Goal: Information Seeking & Learning: Learn about a topic

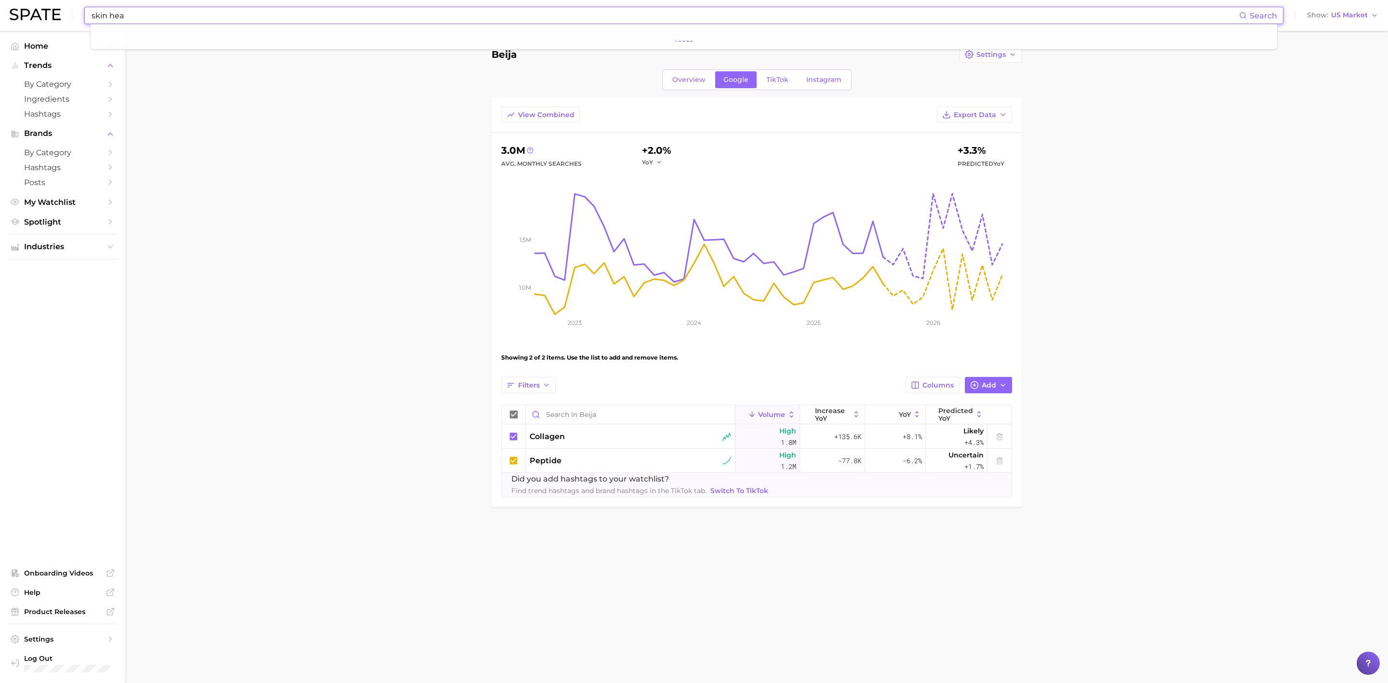
type input "skin heal"
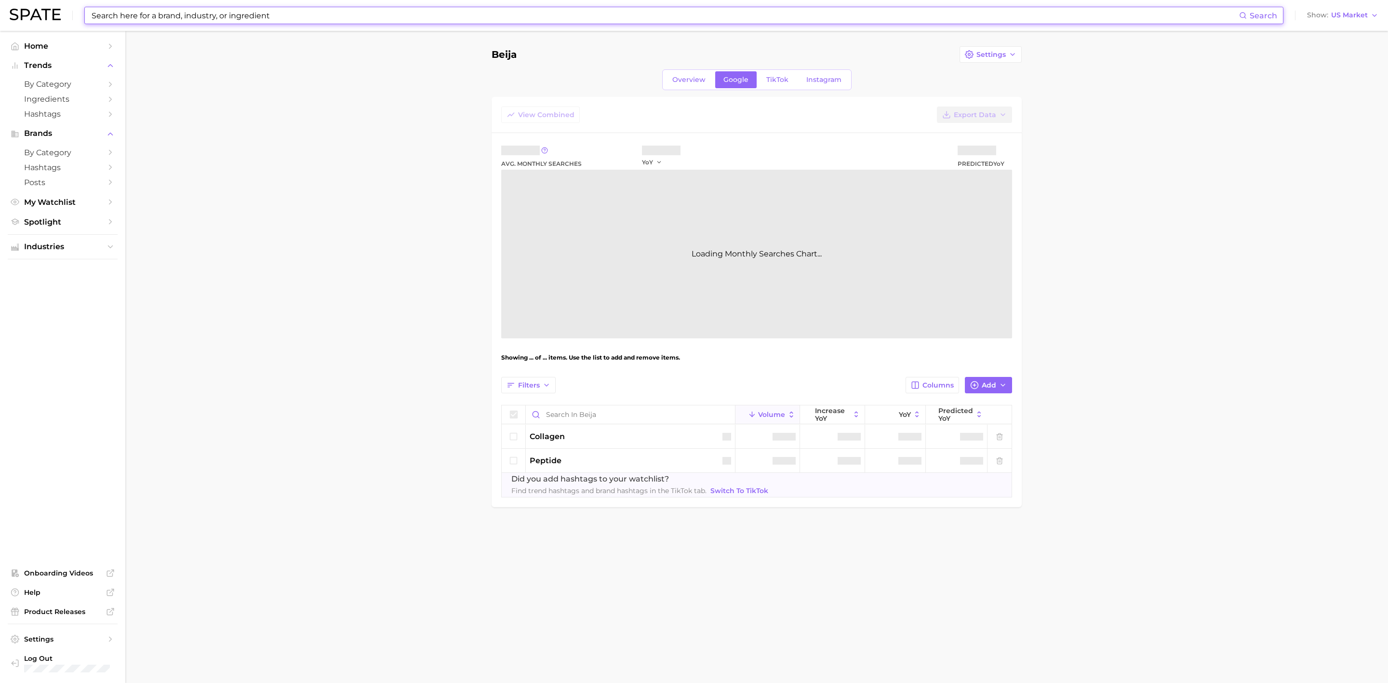
click at [181, 13] on input at bounding box center [665, 15] width 1148 height 16
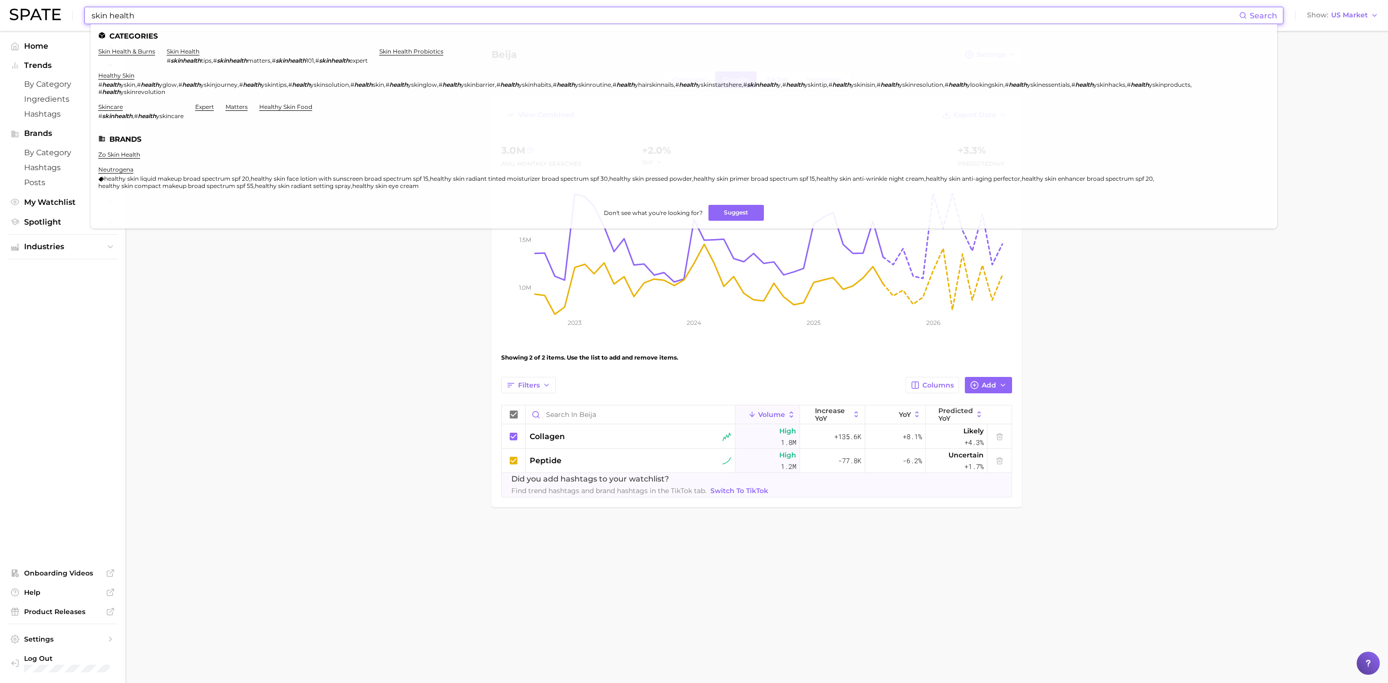
type input "skin health"
click at [183, 47] on ul "Categories skin health & burns skin health # skinhealth tips , # skinhealth mat…" at bounding box center [684, 126] width 1186 height 204
click at [184, 52] on link "skin health" at bounding box center [183, 51] width 33 height 7
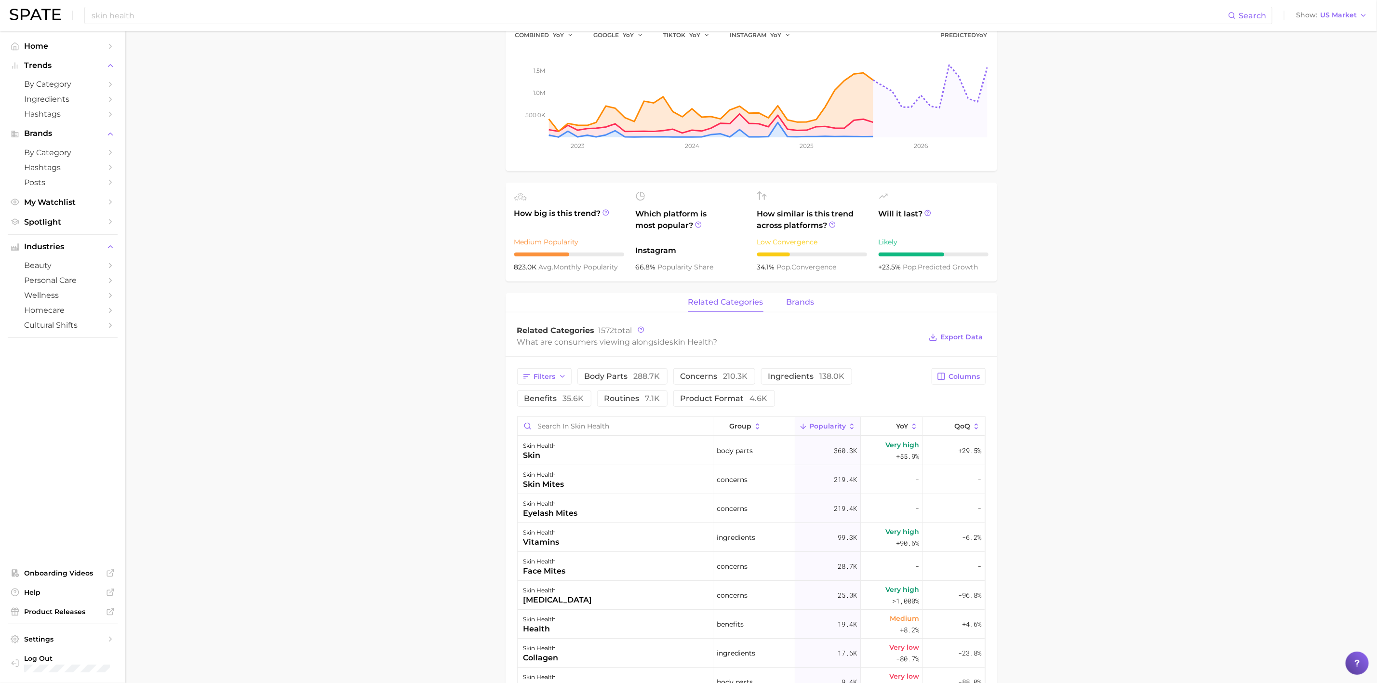
click at [793, 303] on span "brands" at bounding box center [800, 302] width 28 height 9
